Goal: Task Accomplishment & Management: Manage account settings

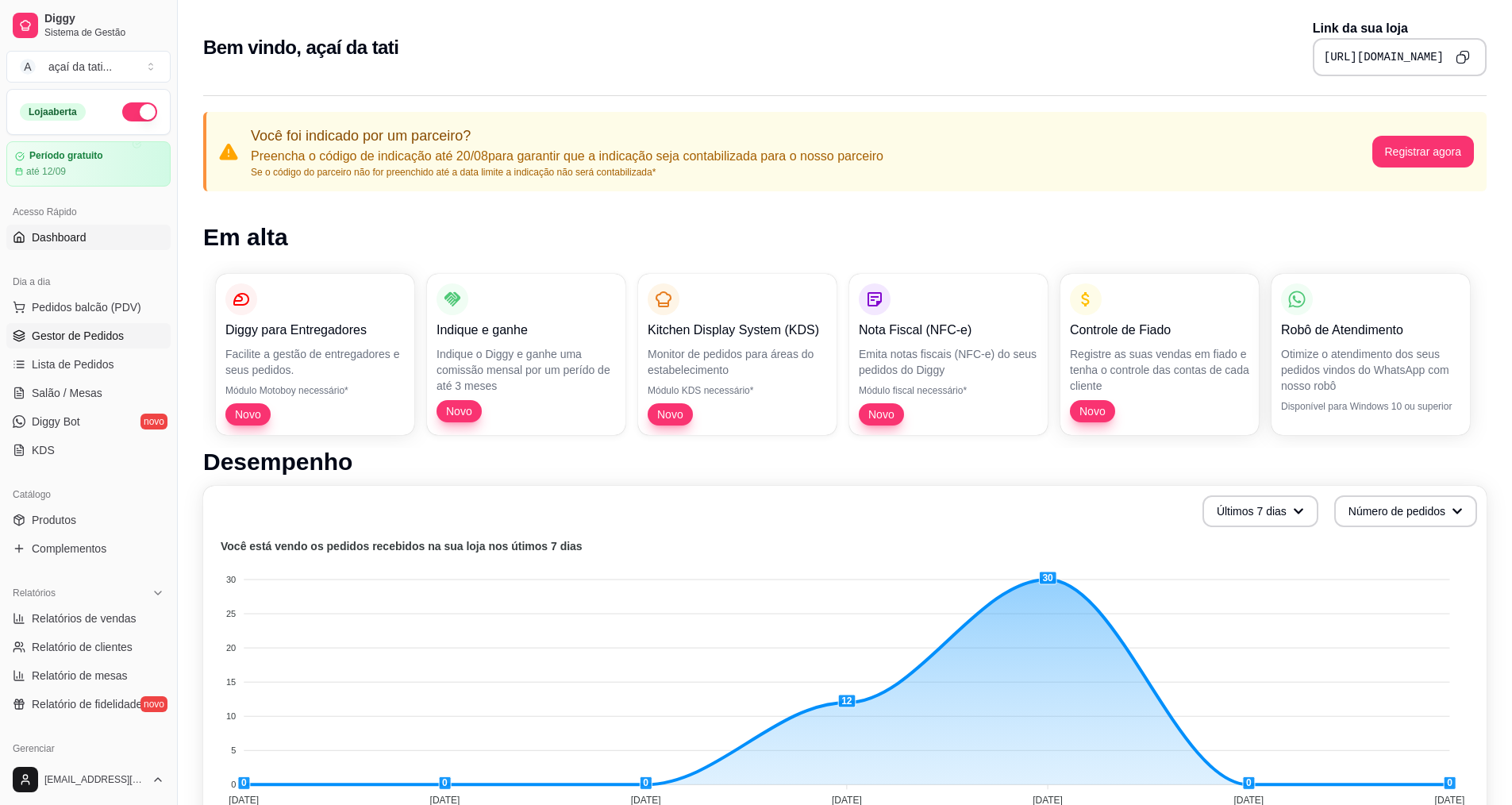
click at [109, 339] on span "Gestor de Pedidos" at bounding box center [78, 335] width 92 height 16
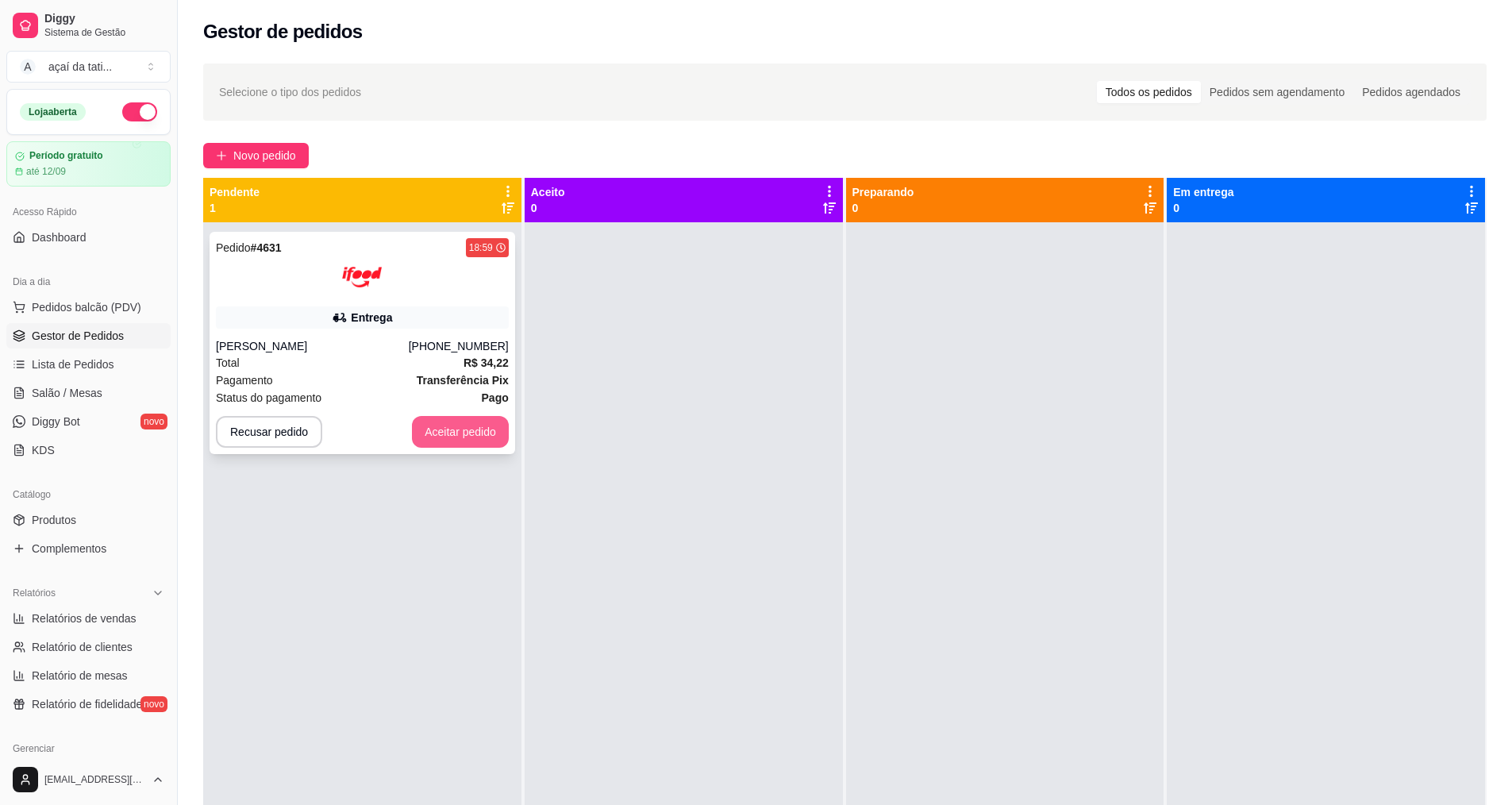
click at [461, 439] on button "Aceitar pedido" at bounding box center [461, 431] width 97 height 32
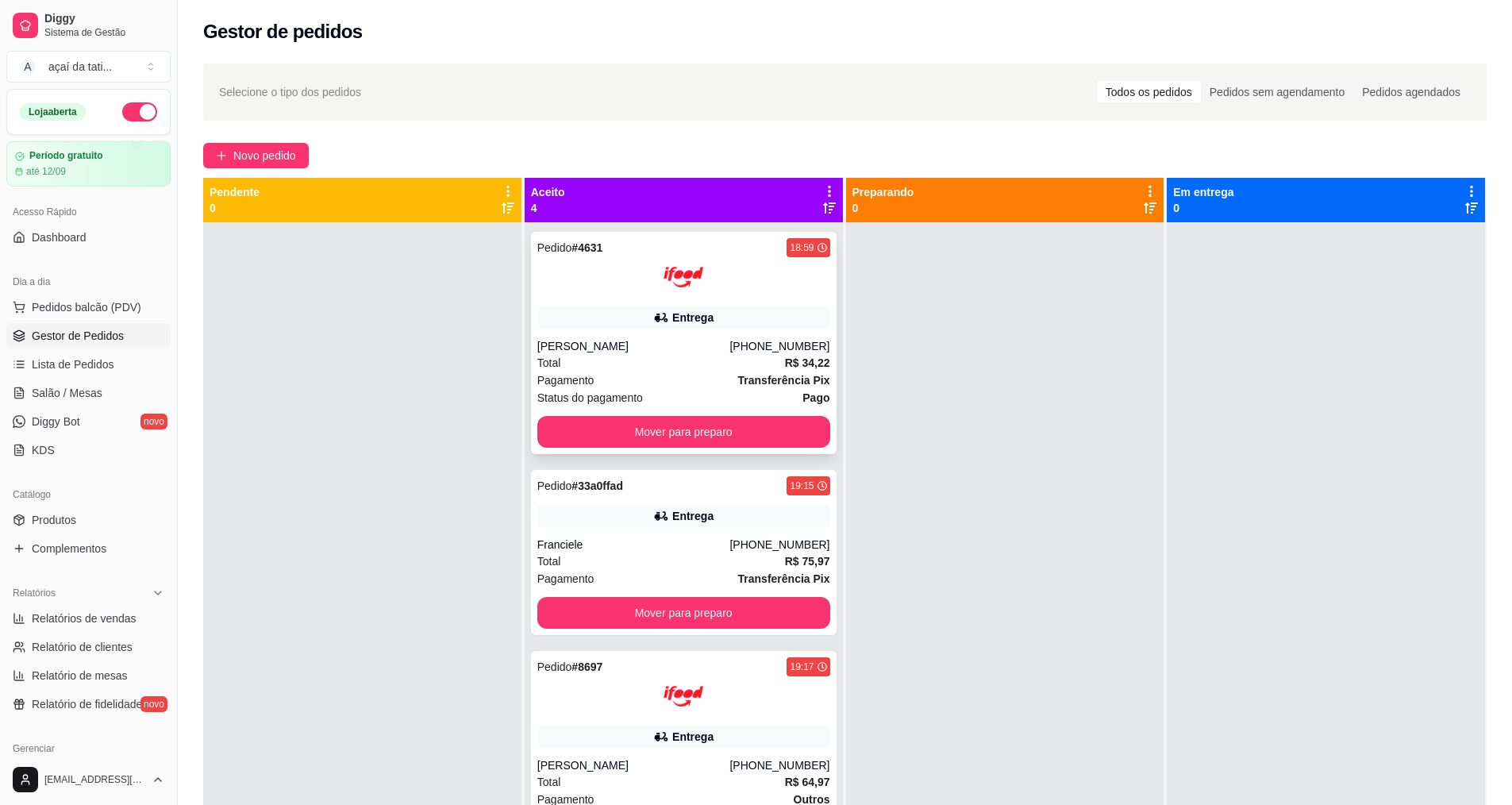
click at [582, 343] on div "Carmem Capeller" at bounding box center [633, 345] width 193 height 16
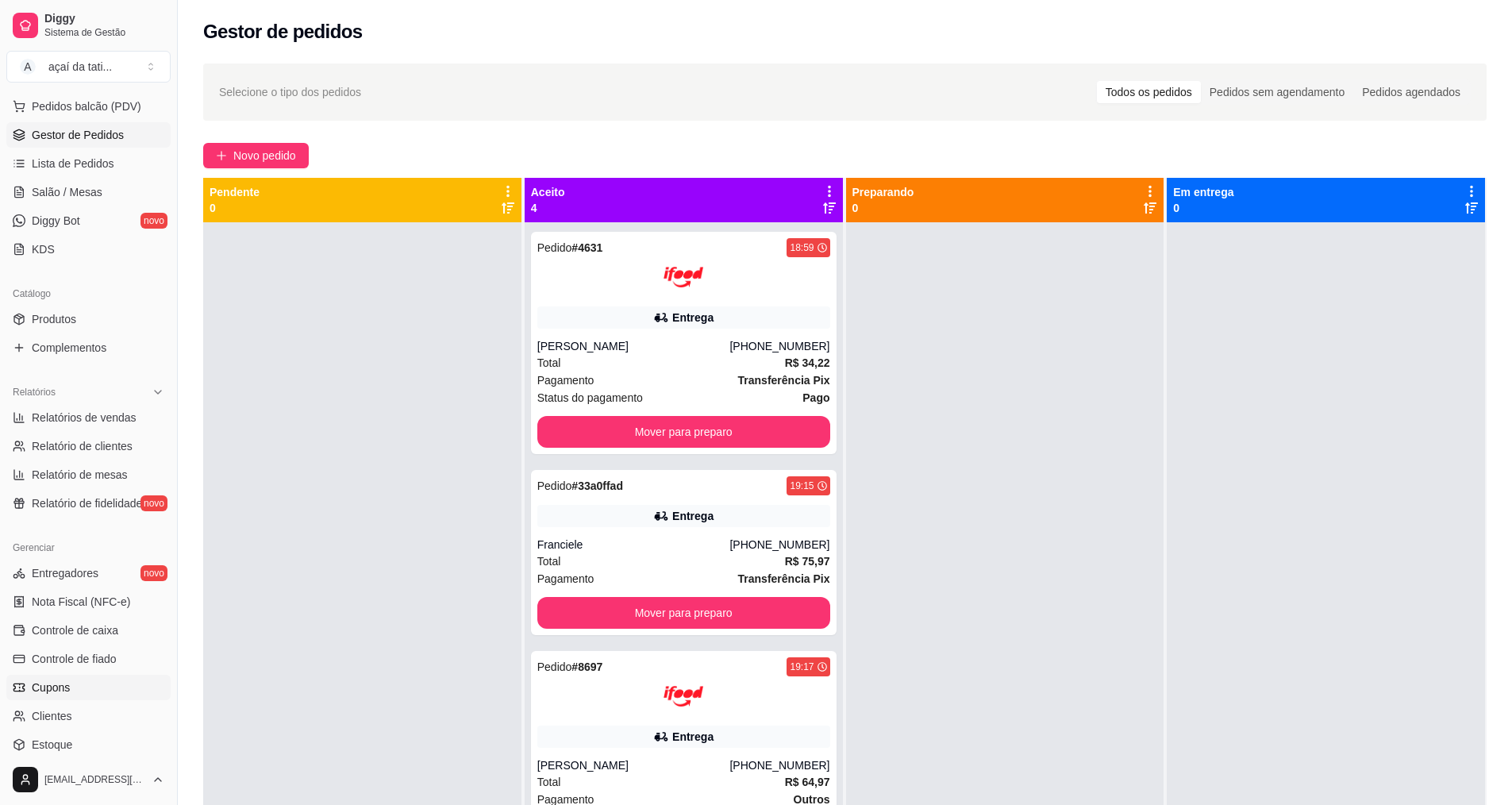
scroll to position [337, 0]
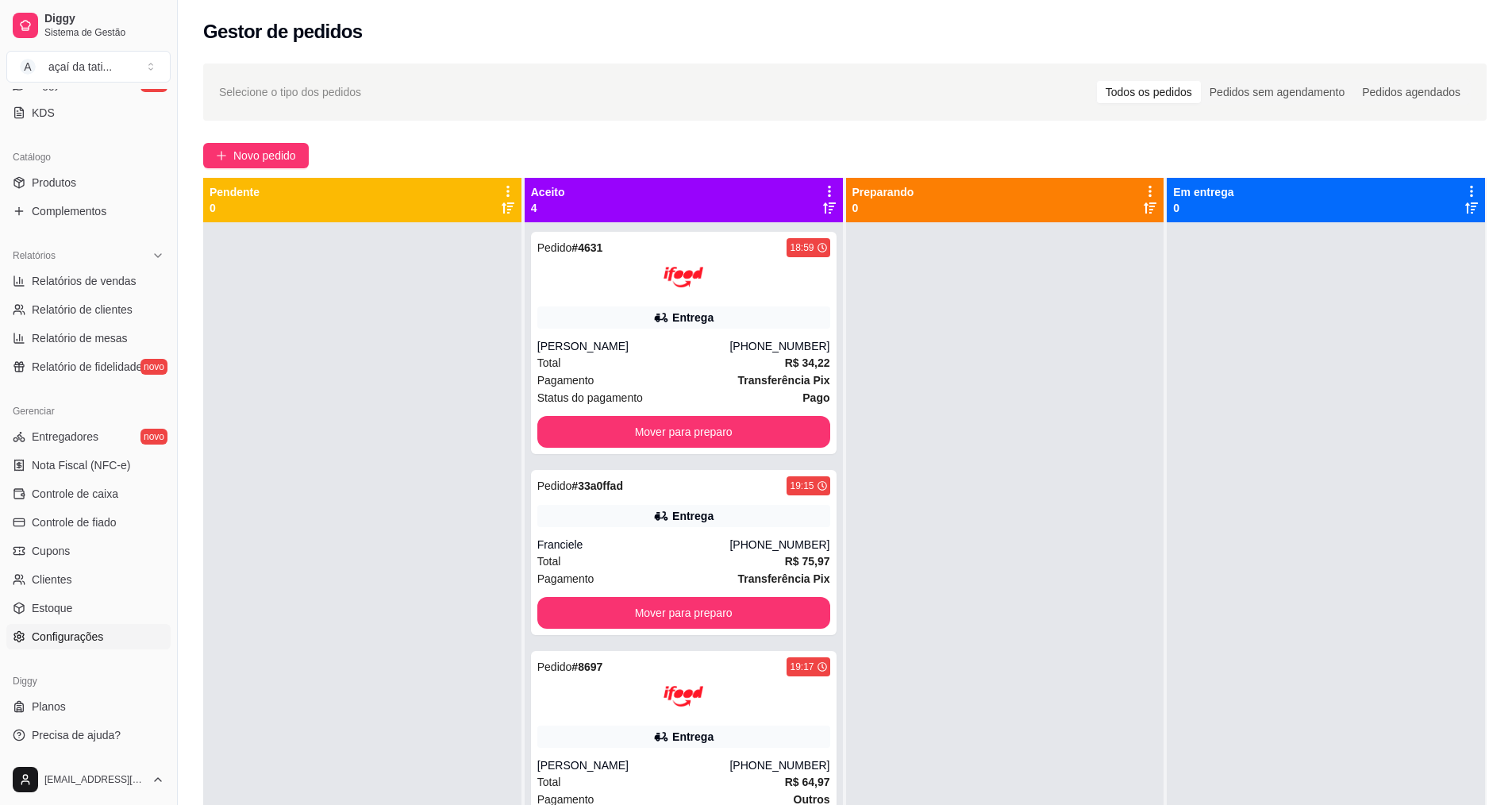
click at [81, 636] on span "Configurações" at bounding box center [67, 637] width 72 height 16
click at [92, 643] on span "Configurações" at bounding box center [67, 637] width 72 height 16
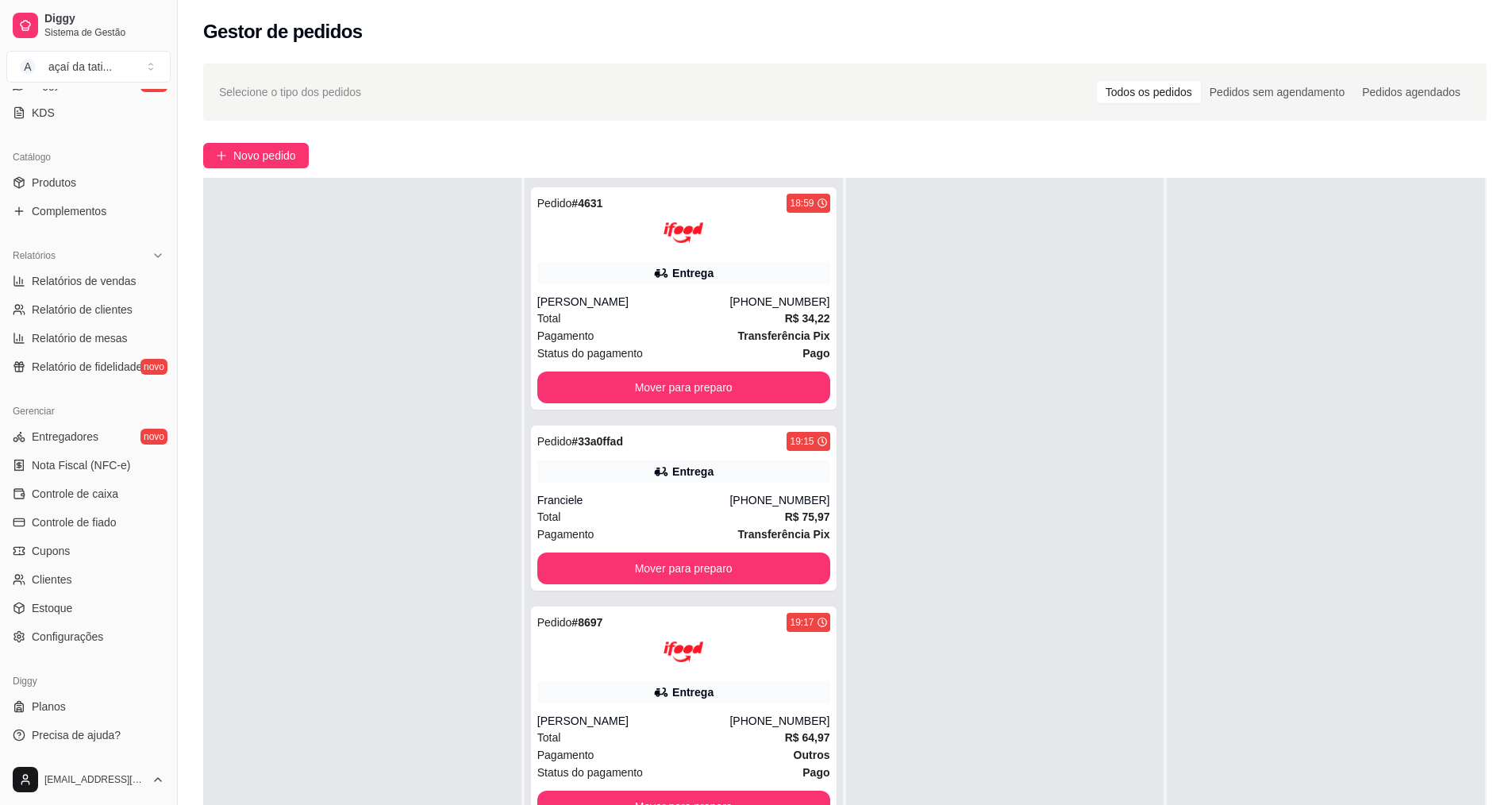
scroll to position [0, 0]
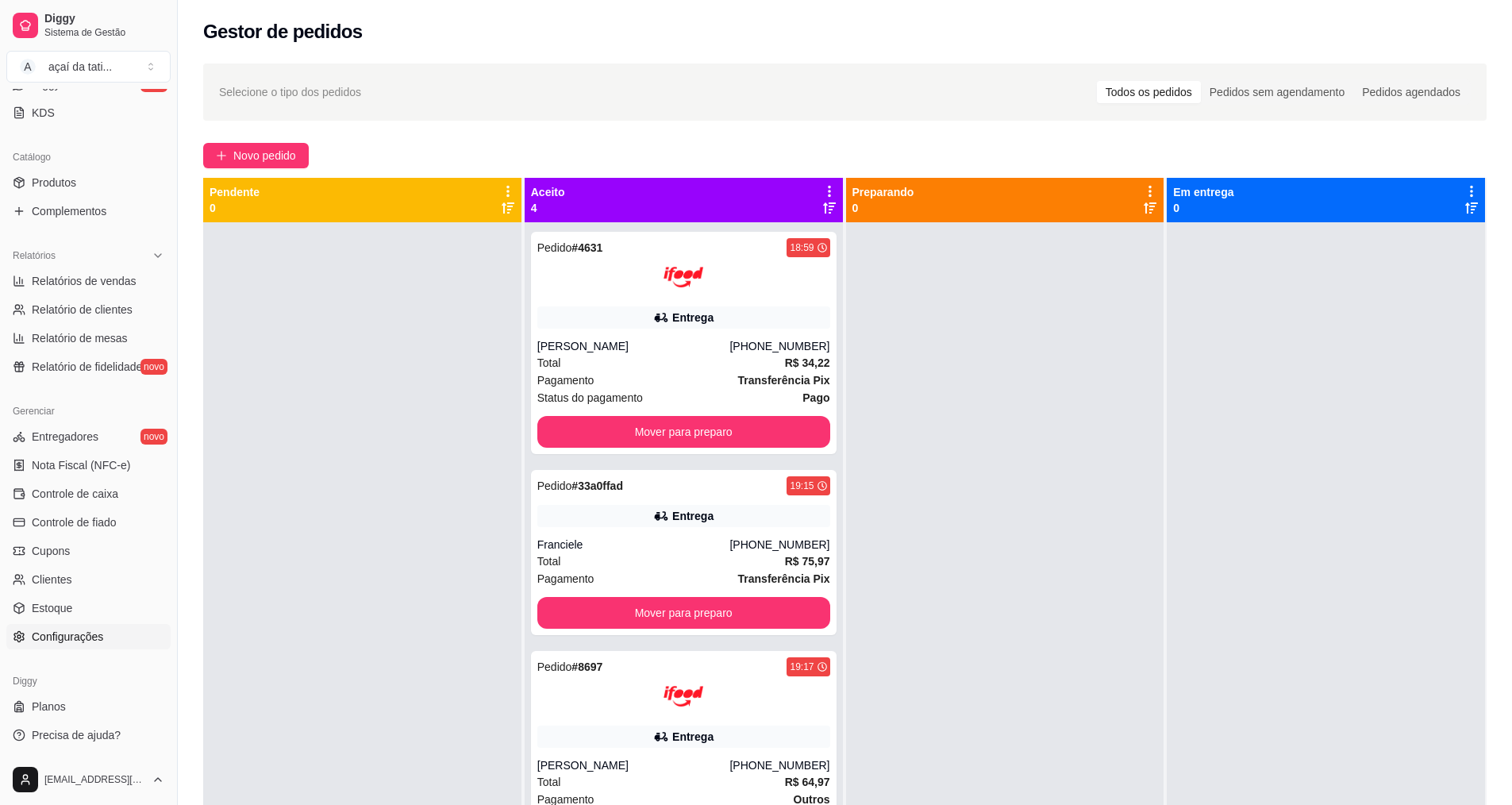
click at [105, 630] on link "Configurações" at bounding box center [88, 636] width 164 height 25
click at [9, 632] on link "Configurações" at bounding box center [88, 636] width 164 height 25
click at [11, 612] on link "Estoque" at bounding box center [88, 607] width 164 height 25
click at [31, 650] on div "Gerenciar Entregadores novo Nota Fiscal (NFC-e) Controle de caixa Controle de f…" at bounding box center [88, 523] width 177 height 263
click at [31, 643] on link "Configurações" at bounding box center [88, 636] width 164 height 25
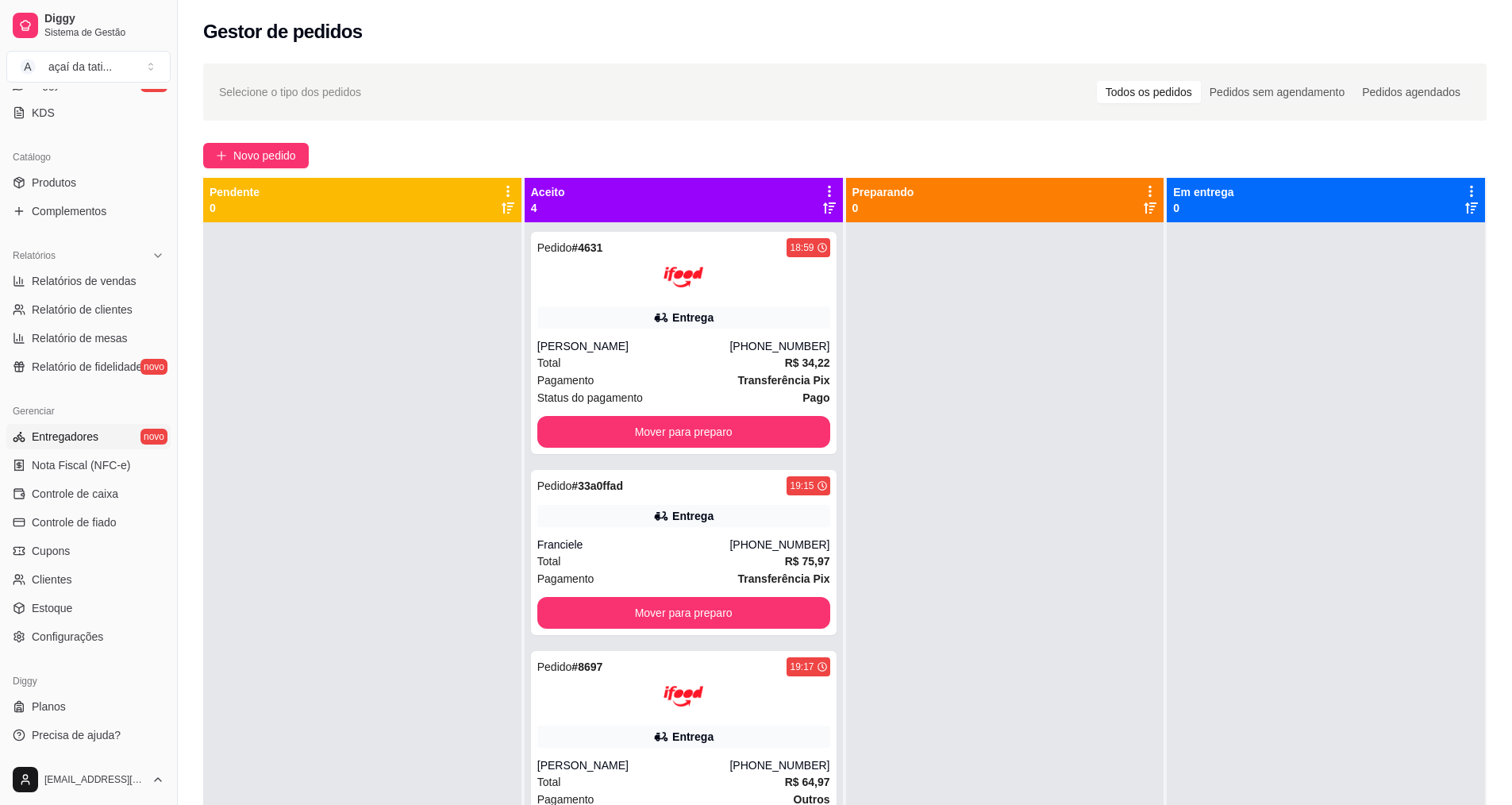
click at [61, 429] on span "Entregadores" at bounding box center [65, 436] width 67 height 16
click at [54, 461] on span "Nota Fiscal (NFC-e)" at bounding box center [81, 465] width 98 height 16
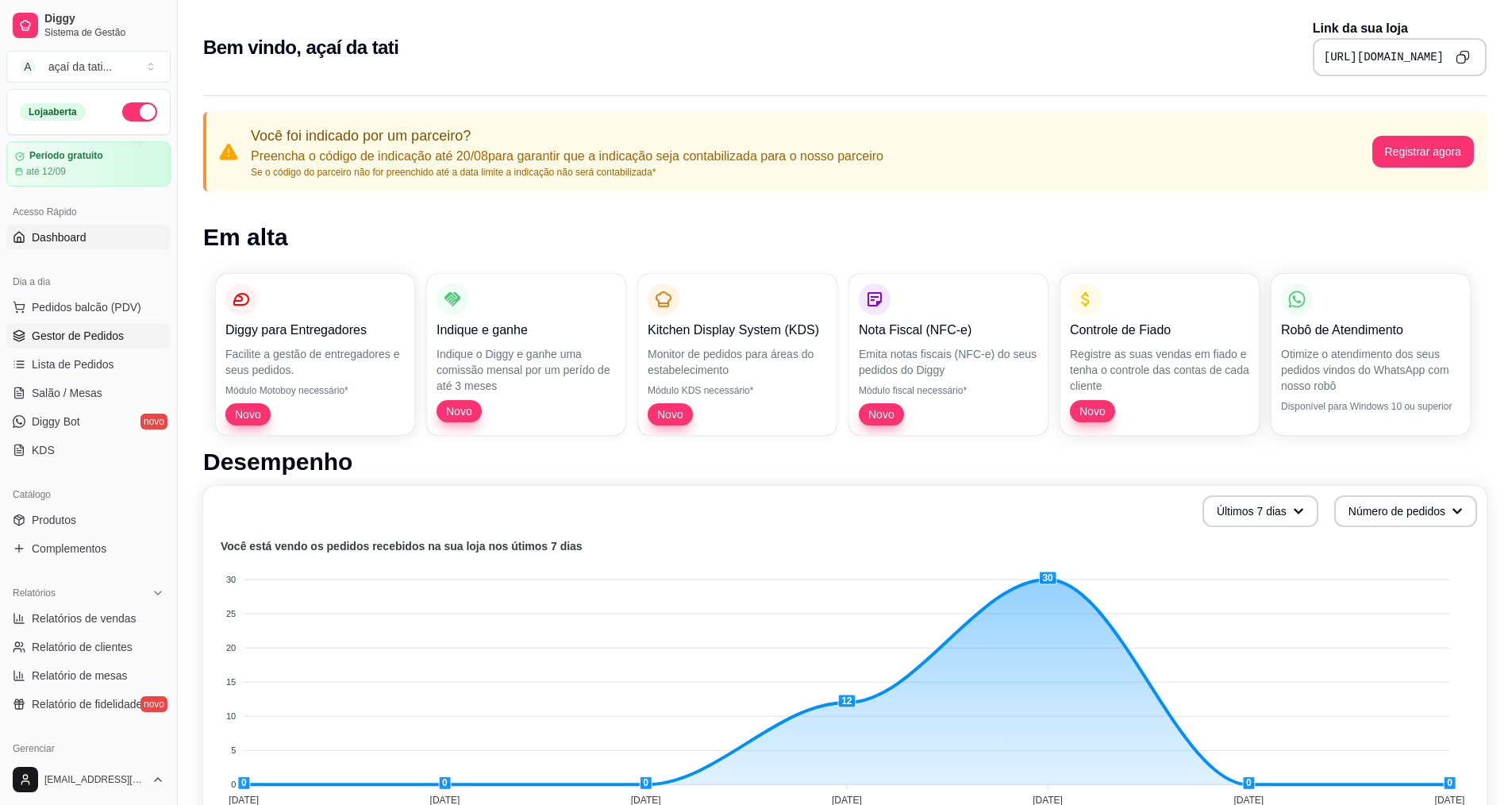
click at [132, 329] on link "Gestor de Pedidos" at bounding box center [88, 335] width 164 height 25
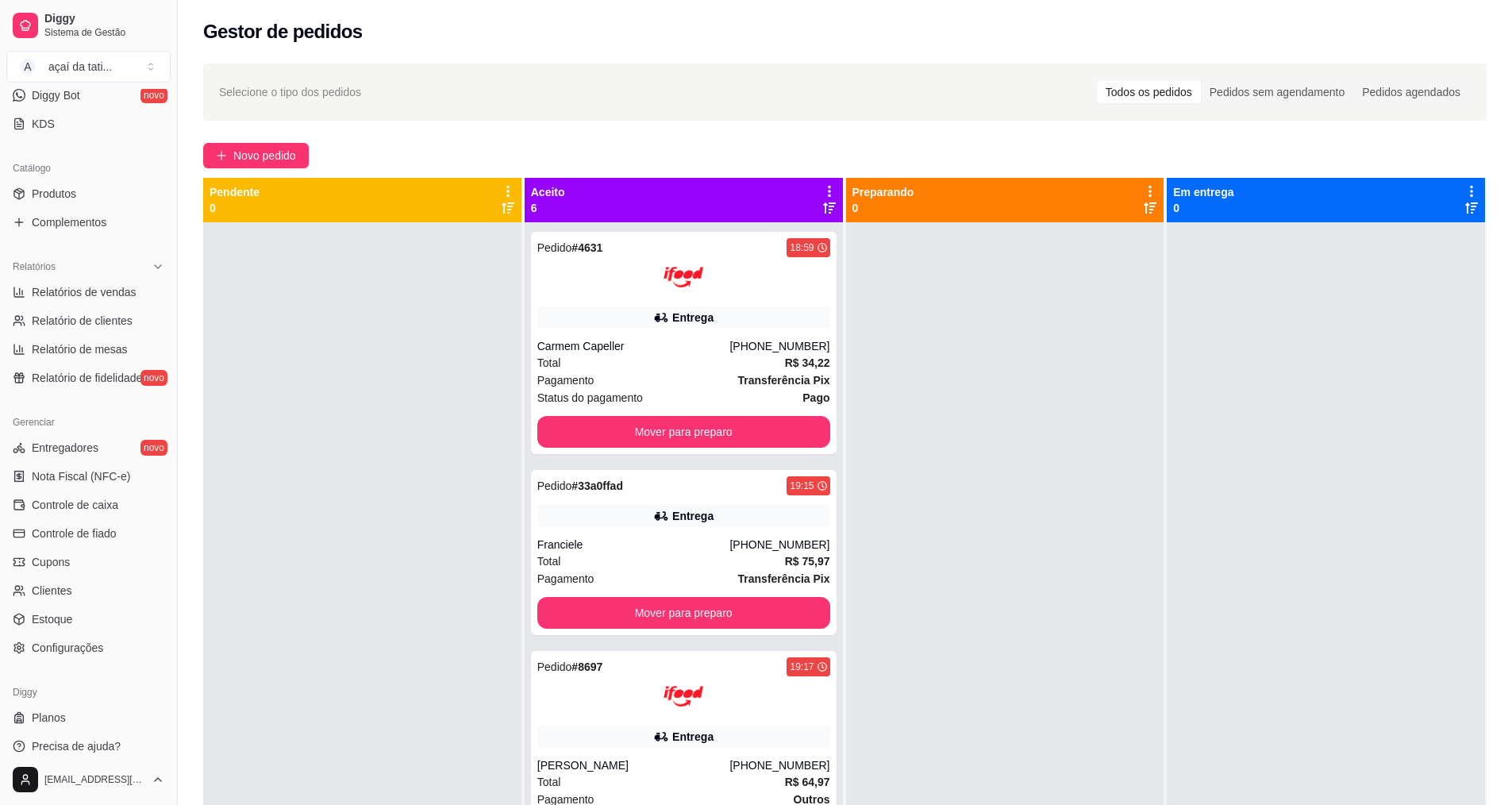
scroll to position [337, 0]
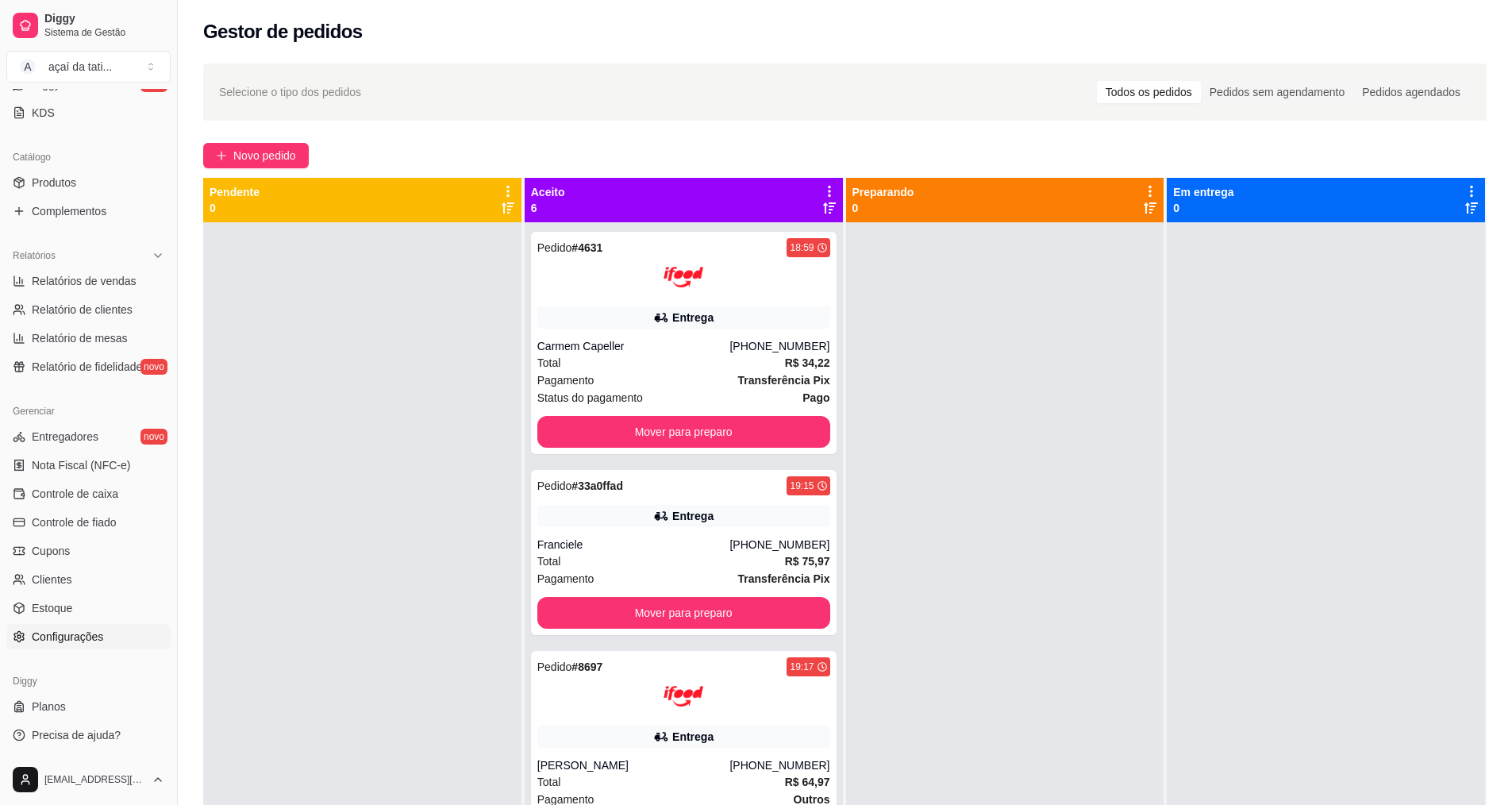
click at [92, 639] on span "Configurações" at bounding box center [67, 637] width 72 height 16
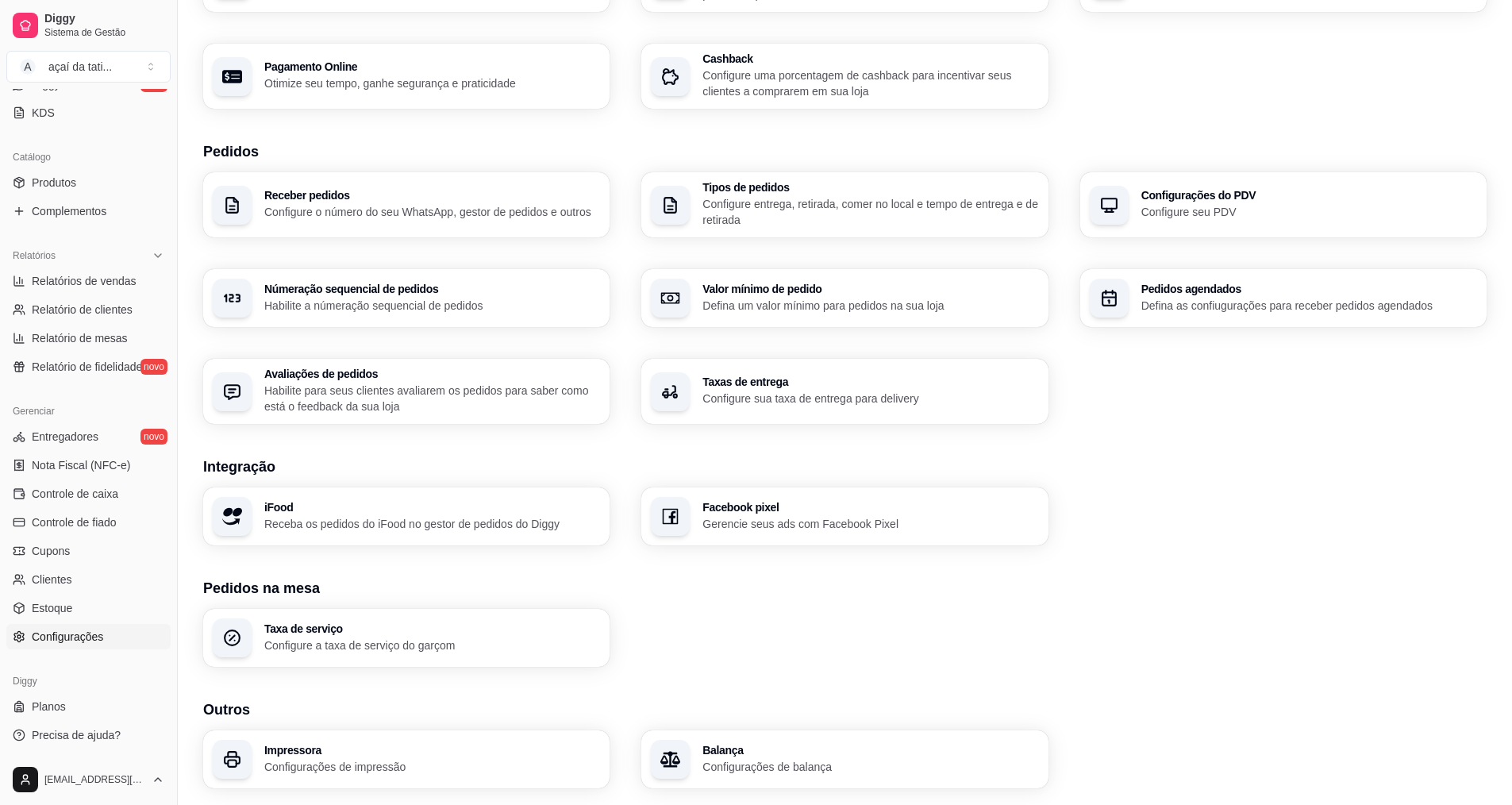
scroll to position [286, 0]
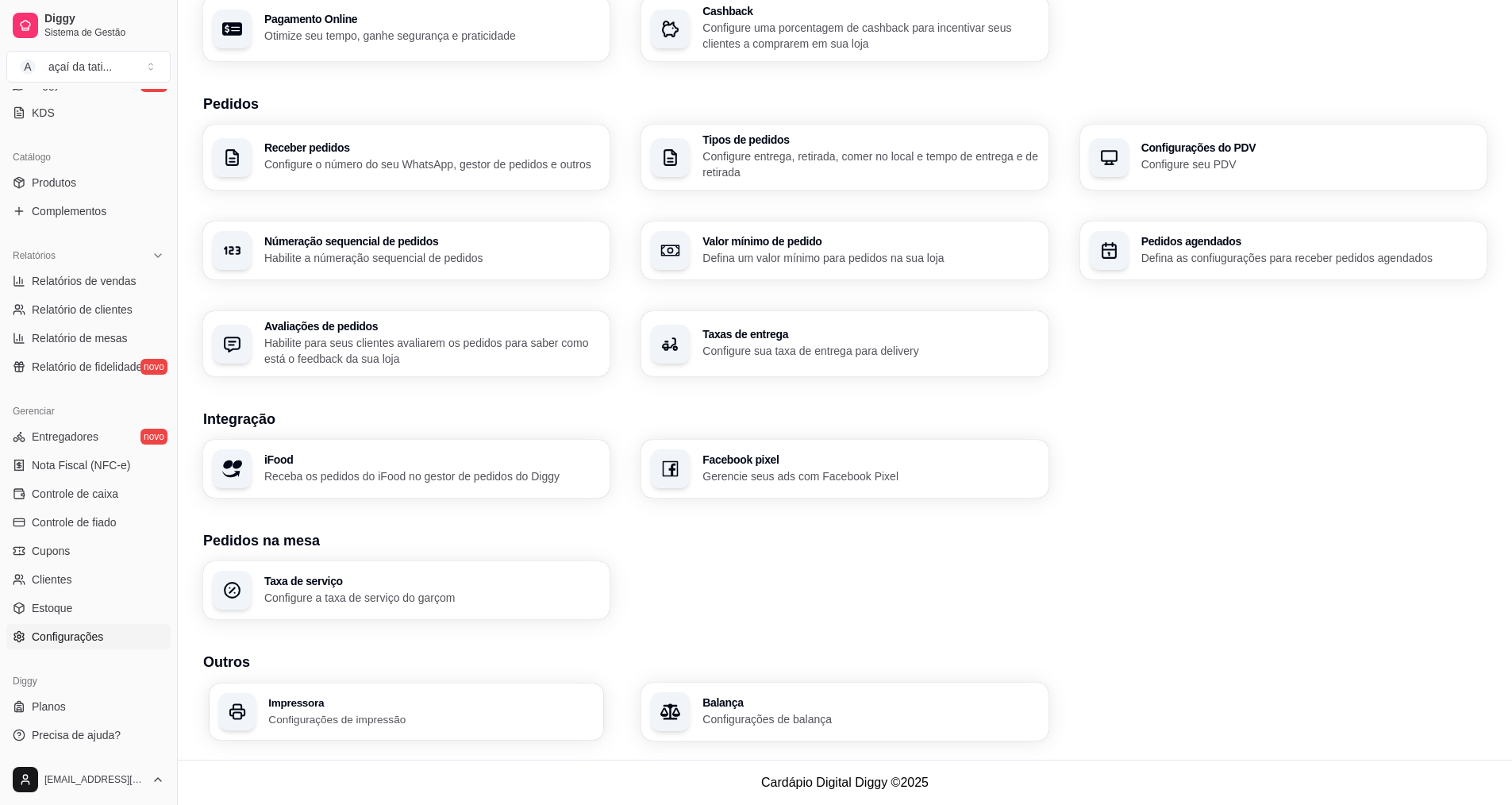
click at [512, 709] on div "Impressora Configurações de impressão" at bounding box center [432, 712] width 327 height 29
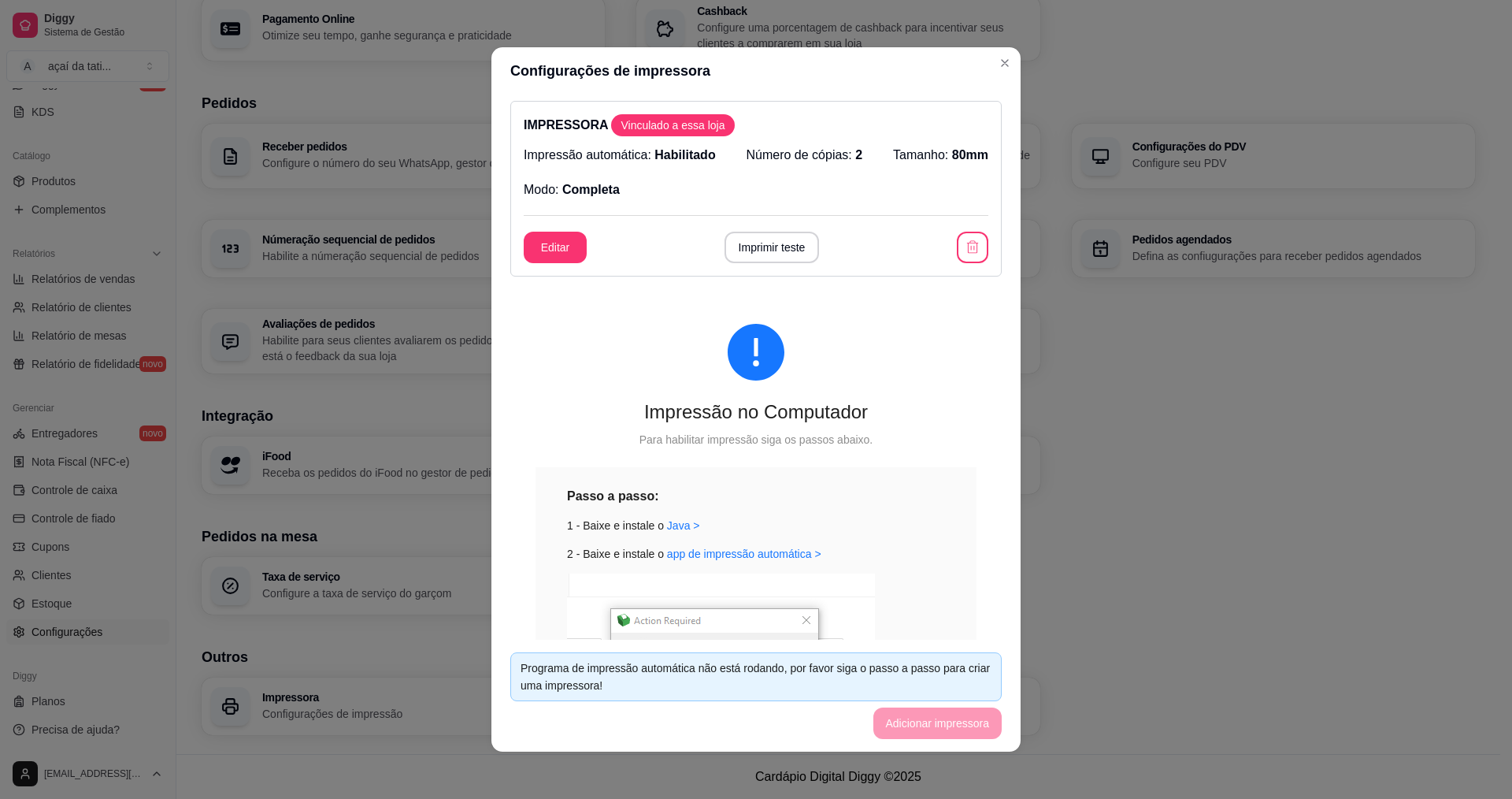
click at [855, 151] on span "2" at bounding box center [859, 155] width 7 height 14
click at [561, 253] on button "Editar" at bounding box center [555, 248] width 62 height 31
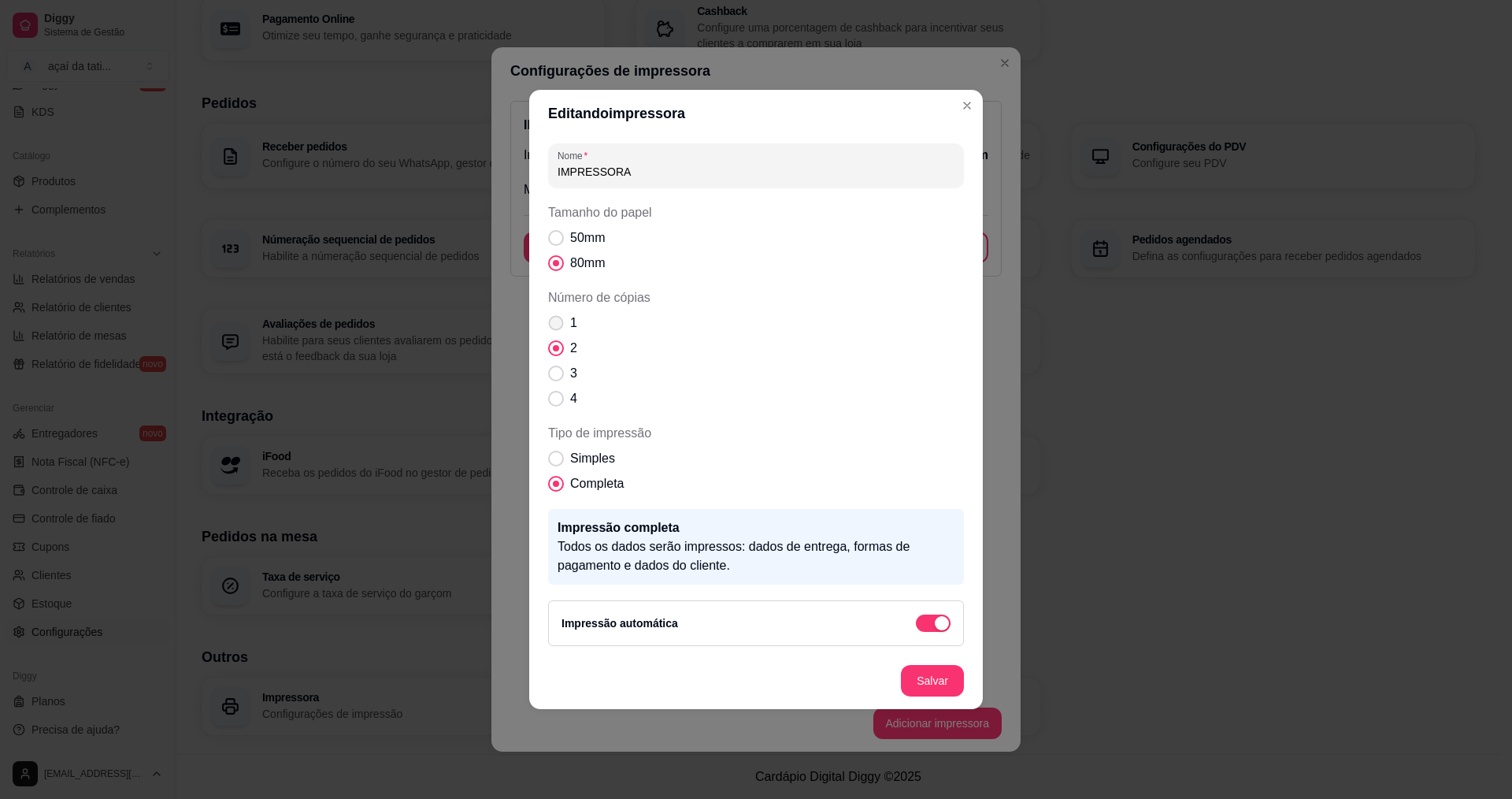
click at [549, 321] on span "Número de cópias" at bounding box center [555, 322] width 15 height 15
click at [549, 326] on input "1" at bounding box center [553, 331] width 10 height 10
radio input "true"
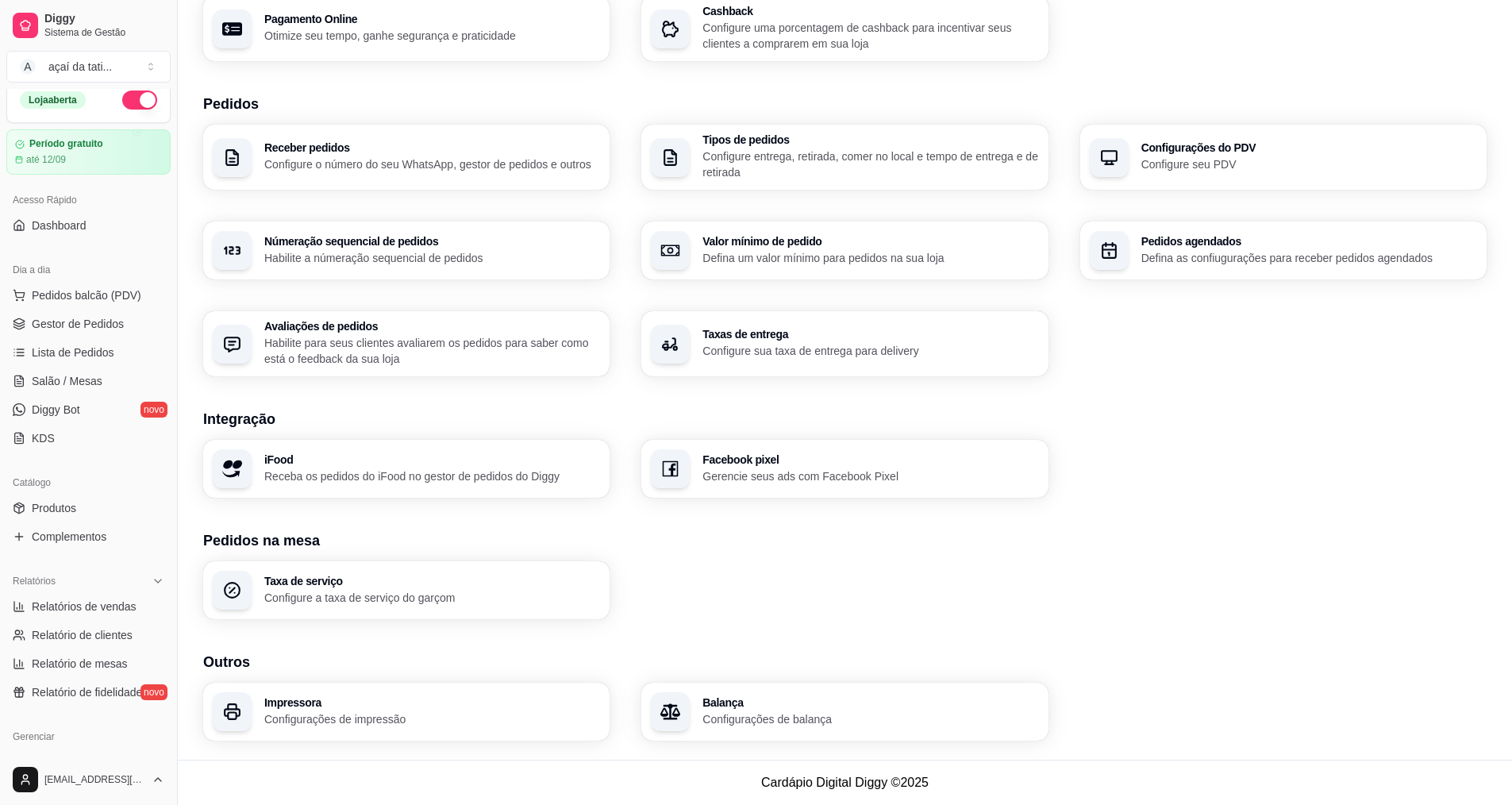
scroll to position [0, 0]
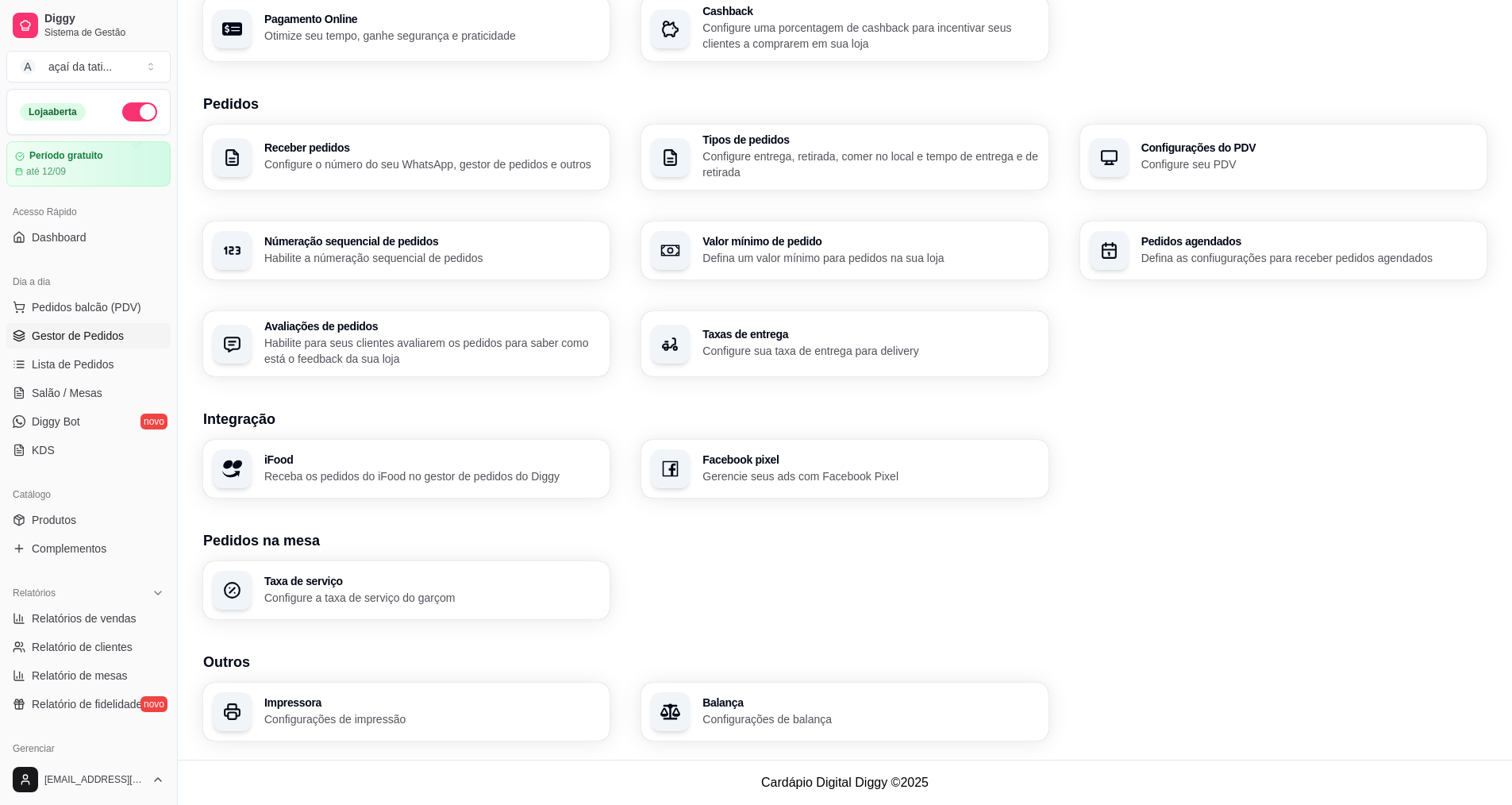
click at [59, 339] on span "Gestor de Pedidos" at bounding box center [78, 335] width 92 height 16
